Goal: Find specific page/section: Find specific page/section

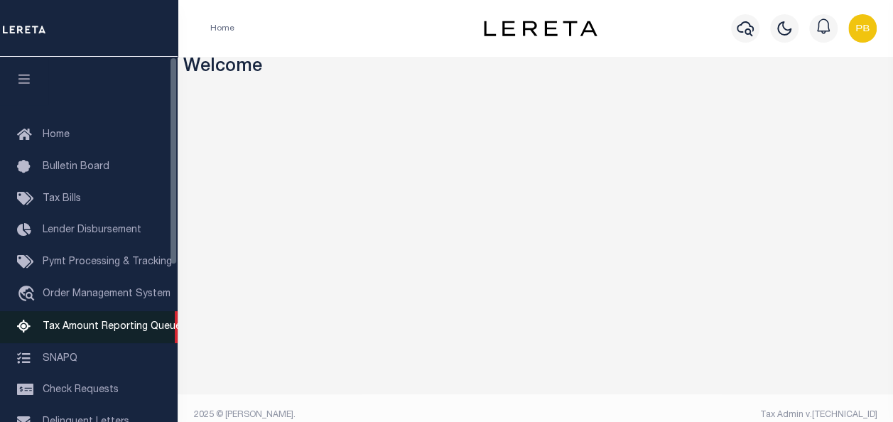
click at [108, 330] on span "Tax Amount Reporting Queue" at bounding box center [112, 327] width 139 height 10
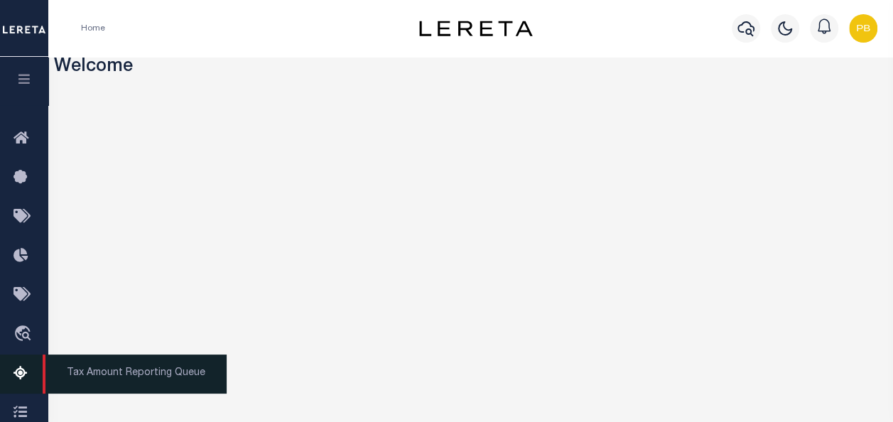
click at [18, 372] on icon at bounding box center [24, 374] width 23 height 18
click at [23, 375] on icon at bounding box center [24, 374] width 23 height 18
